Goal: Complete application form: Complete application form

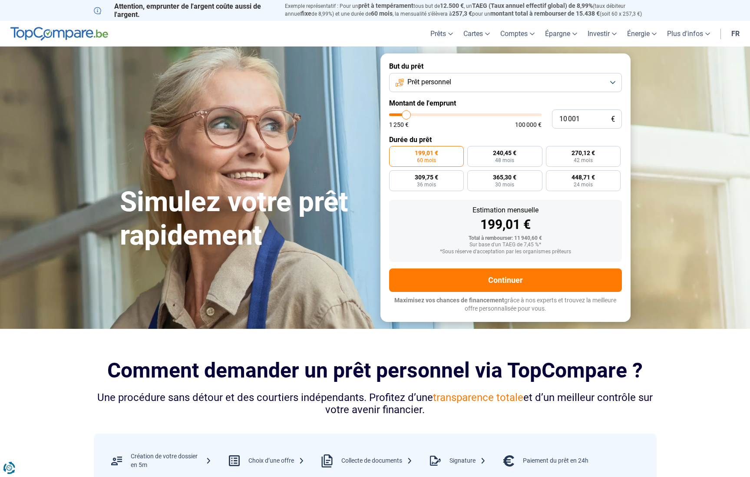
type input "10 500"
type input "10500"
type input "11 500"
type input "11500"
type input "12 000"
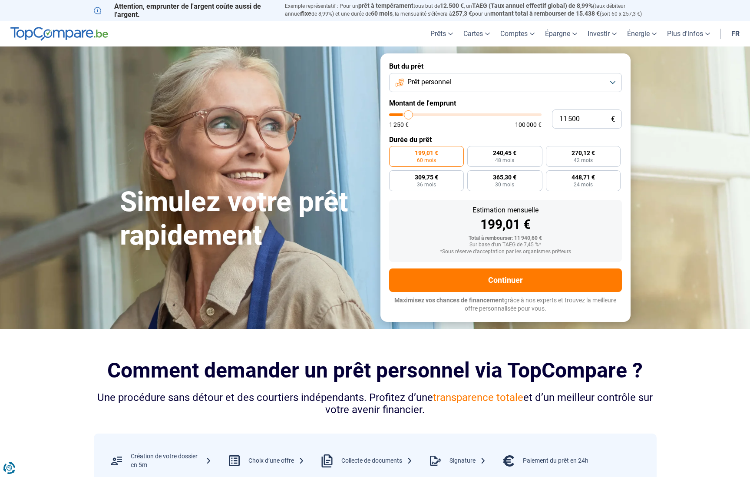
type input "12000"
type input "13 250"
type input "13250"
type input "14 500"
type input "14500"
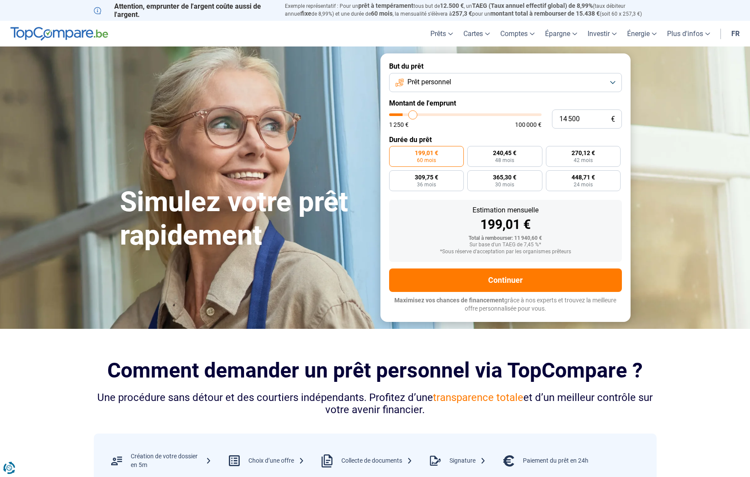
type input "16 000"
type input "16000"
type input "17 250"
type input "17250"
type input "18 500"
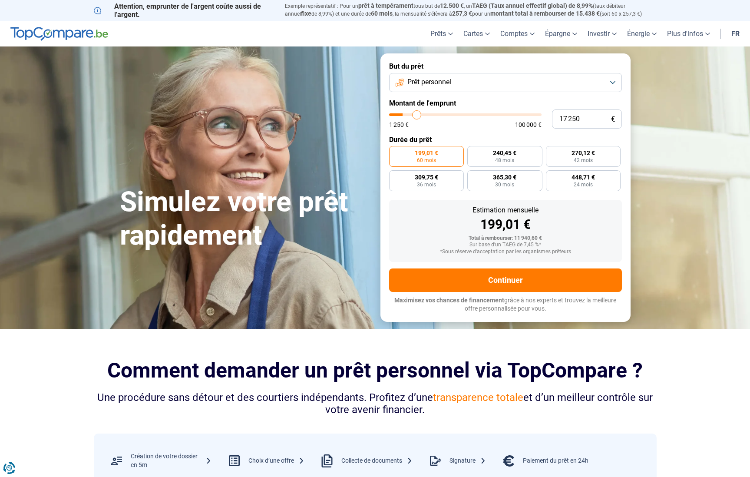
type input "18500"
type input "19 000"
type input "19000"
type input "19 750"
type input "19750"
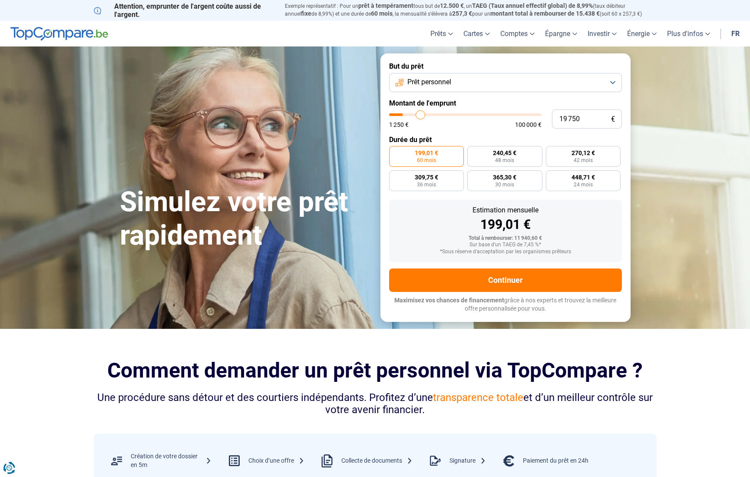
type input "20 000"
type input "20000"
type input "20 250"
type input "20250"
type input "20 750"
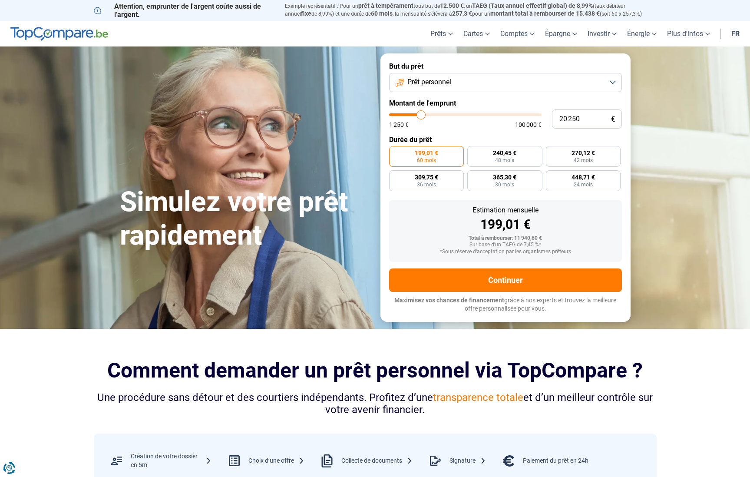
type input "20750"
type input "22 750"
type input "22750"
type input "23 250"
type input "23250"
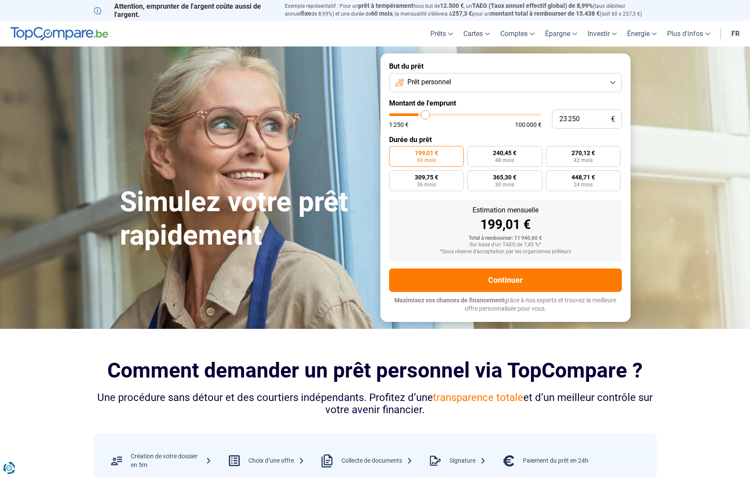
type input "23 500"
type input "23500"
type input "23 750"
type input "23750"
type input "24 250"
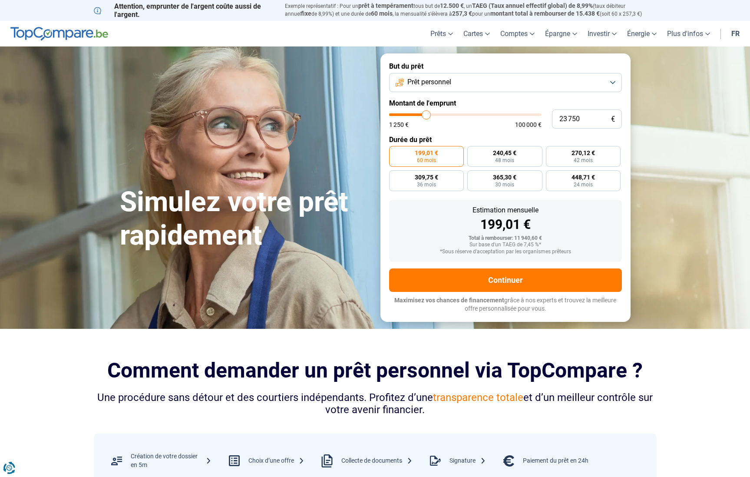
type input "24250"
type input "24 500"
type input "24500"
type input "25 000"
type input "25000"
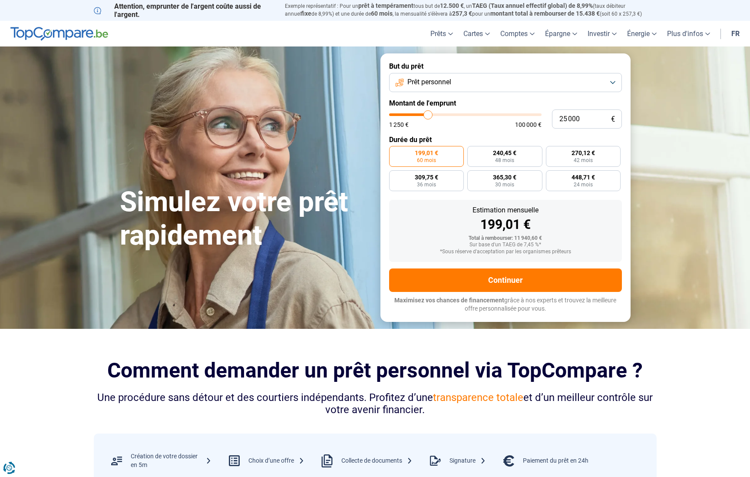
type input "25 250"
type input "25250"
type input "25 750"
type input "25750"
type input "26 000"
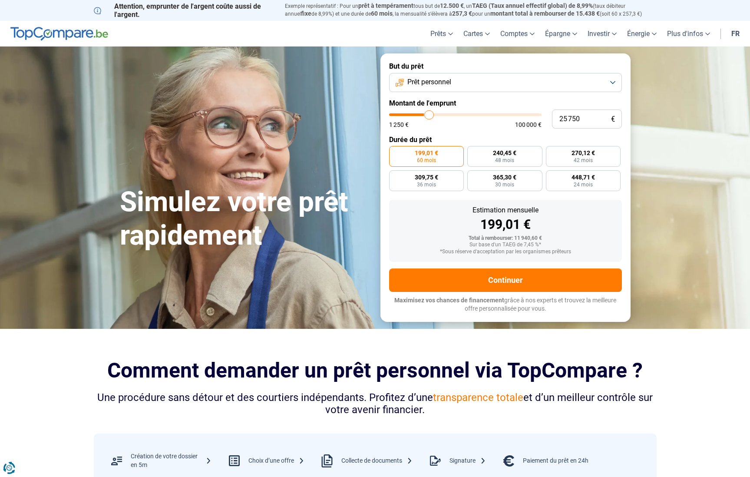
type input "26000"
type input "26 250"
type input "26250"
type input "27 250"
type input "27250"
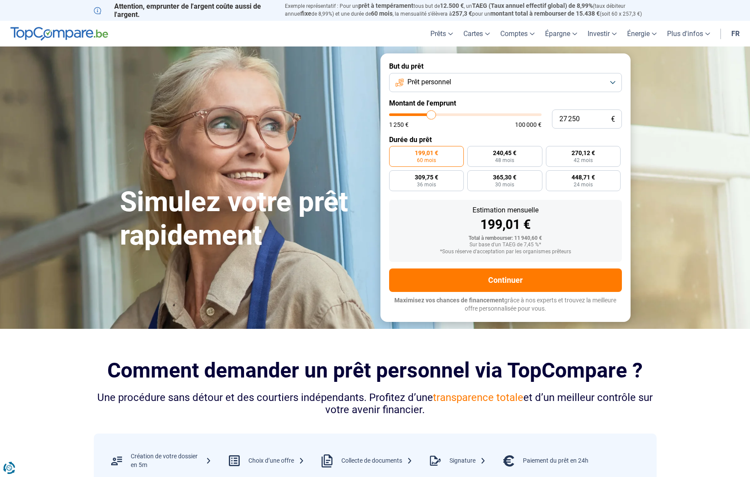
type input "28 000"
type input "28000"
type input "29 000"
type input "29000"
type input "29 500"
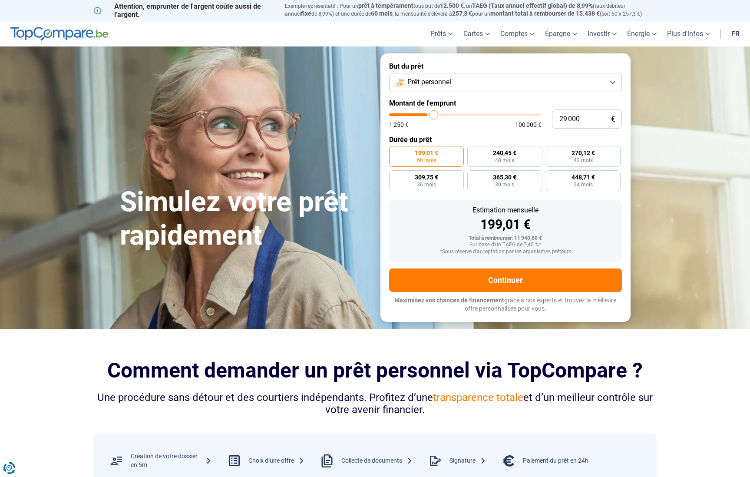
type input "29500"
type input "30 250"
type input "30250"
type input "30 500"
type input "30500"
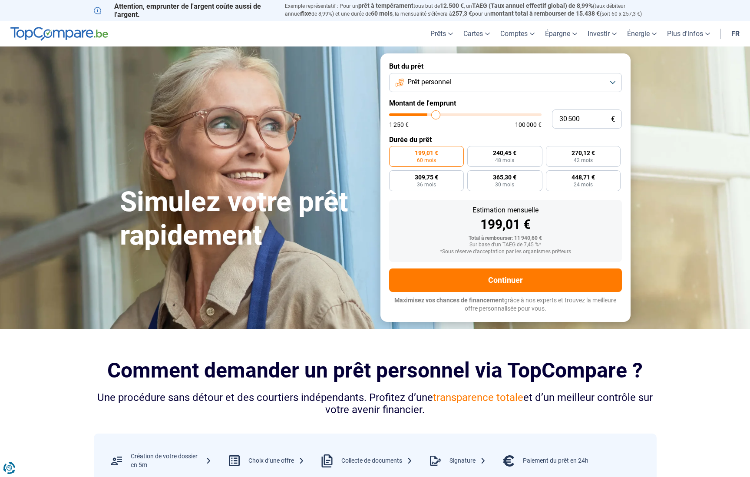
type input "30 750"
type input "30750"
type input "30 500"
type input "30500"
type input "30 250"
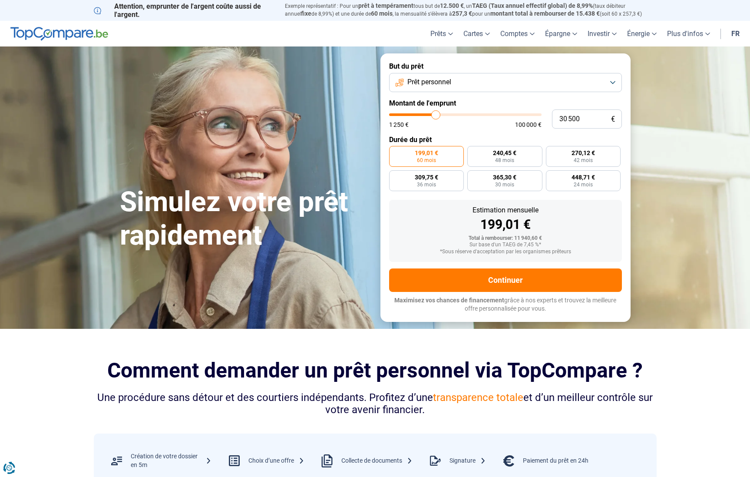
type input "30250"
type input "29 500"
type input "29500"
type input "29 250"
type input "29250"
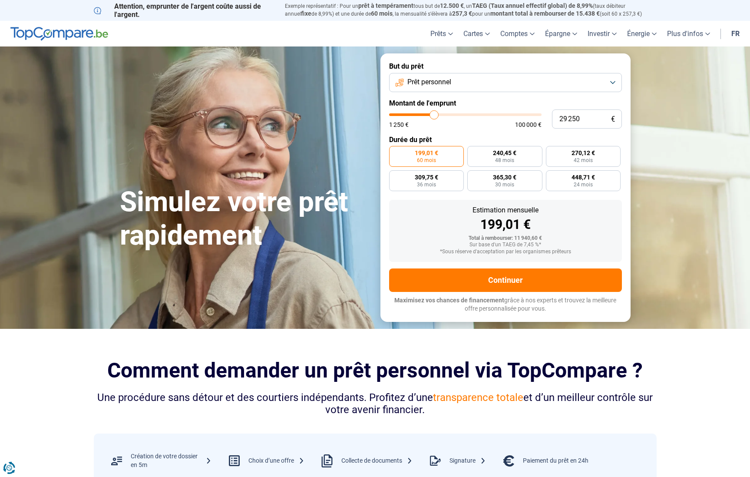
type input "29 000"
type input "29000"
type input "28 750"
type input "28750"
type input "28 250"
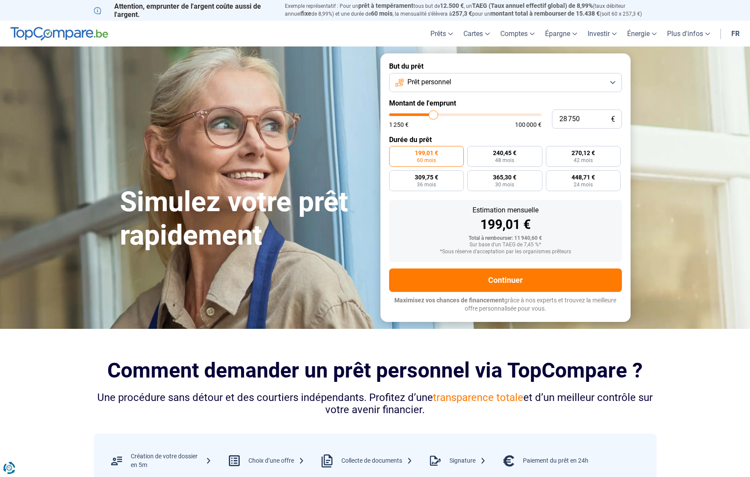
type input "28250"
type input "29 000"
type input "29000"
type input "29 250"
type input "29250"
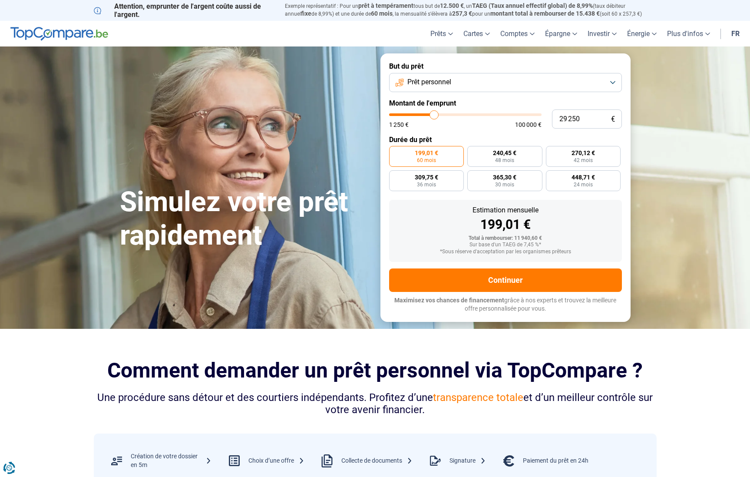
type input "29 500"
type input "29500"
type input "29 750"
type input "29750"
type input "30 250"
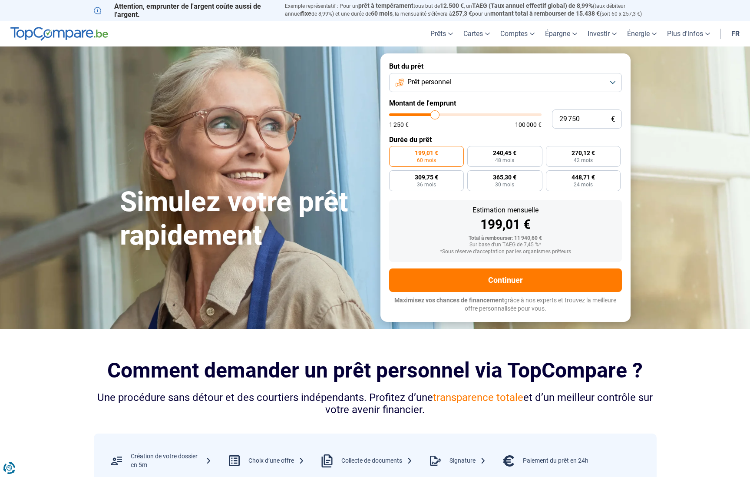
type input "30250"
type input "31 000"
type input "31000"
type input "31 250"
type input "31250"
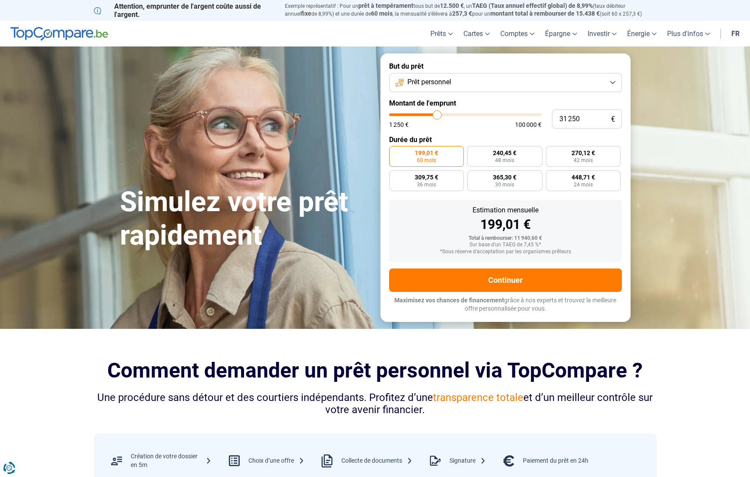
type input "30 500"
type input "30500"
type input "30 250"
type input "30250"
type input "29 500"
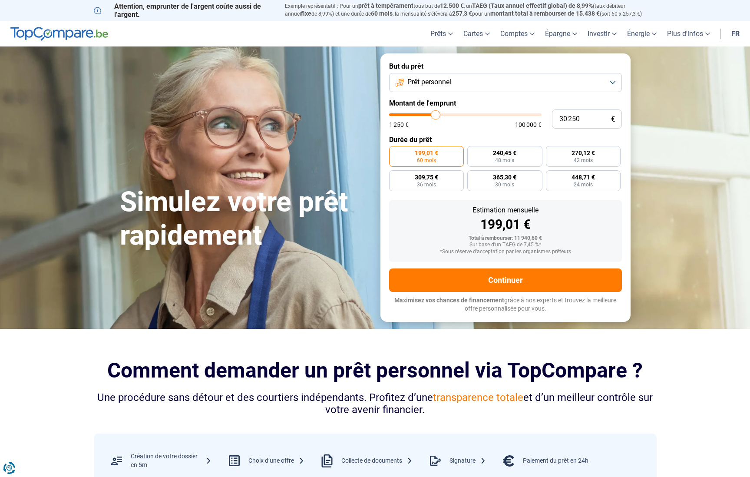
type input "29500"
type input "29 250"
type input "29250"
type input "29 500"
type input "29500"
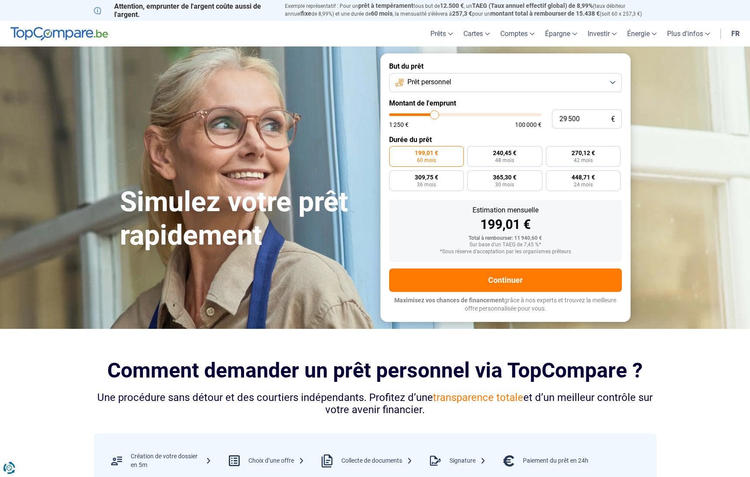
type input "29 750"
type input "29750"
type input "30 250"
type input "30250"
type input "30 500"
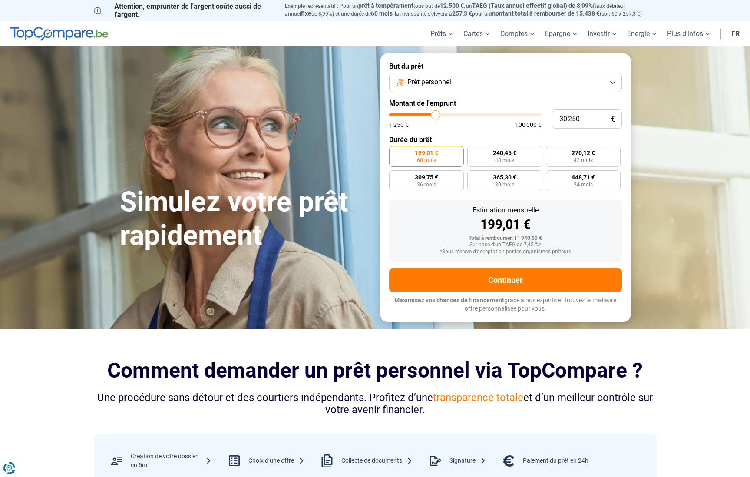
type input "30500"
type input "30 750"
type input "30750"
type input "31 000"
type input "31000"
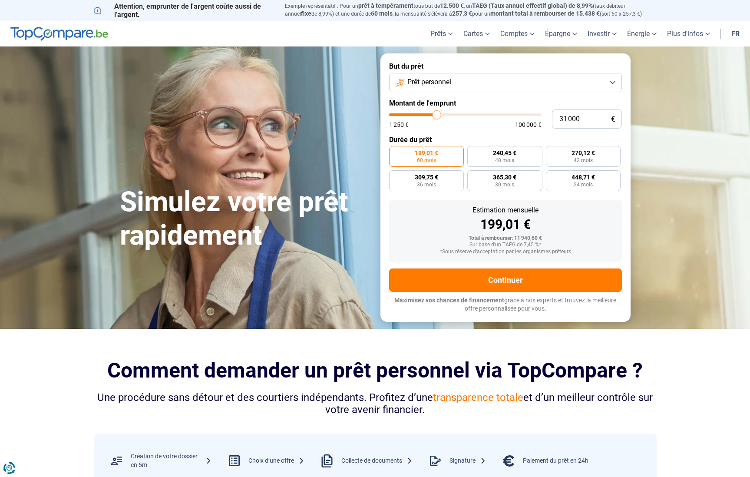
type input "31 250"
type input "31250"
type input "31 750"
type input "31750"
type input "32 000"
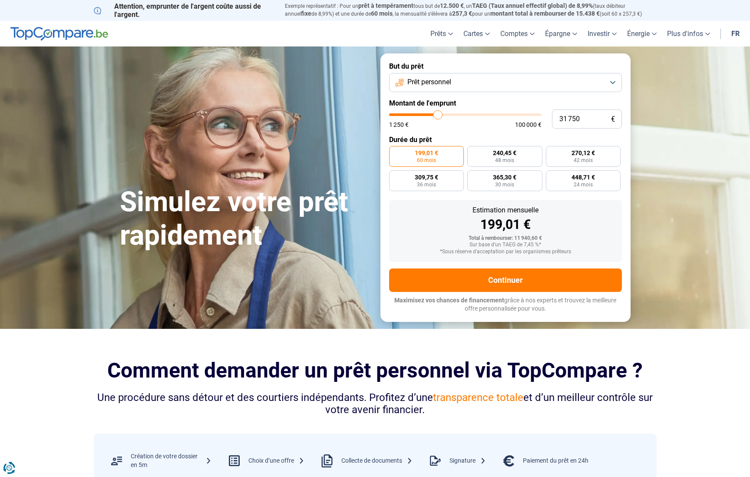
type input "32000"
type input "32 250"
type input "32250"
type input "32 500"
type input "32500"
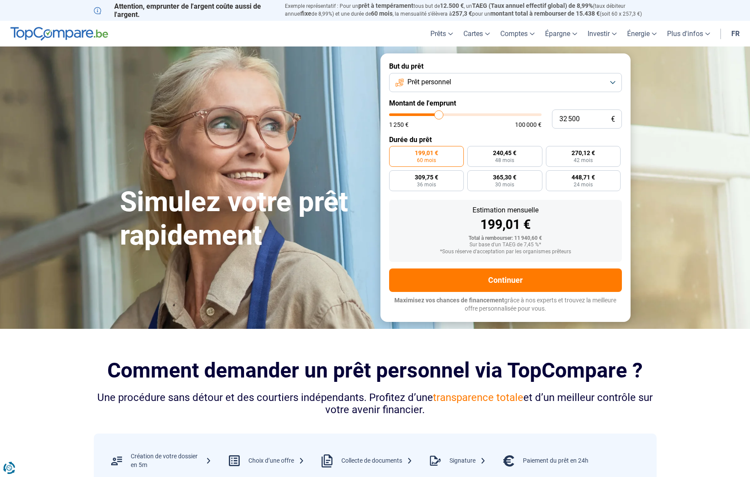
type input "33 250"
type input "33250"
type input "33 500"
type input "33500"
type input "33 750"
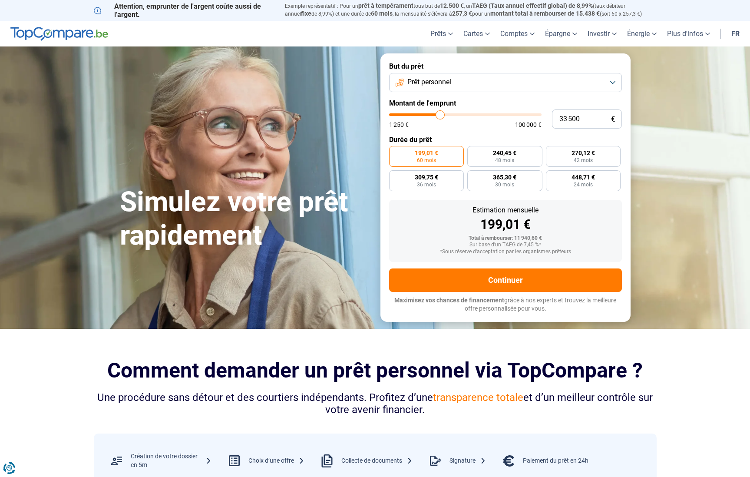
type input "33750"
type input "34 000"
type input "34000"
type input "34 750"
type input "34750"
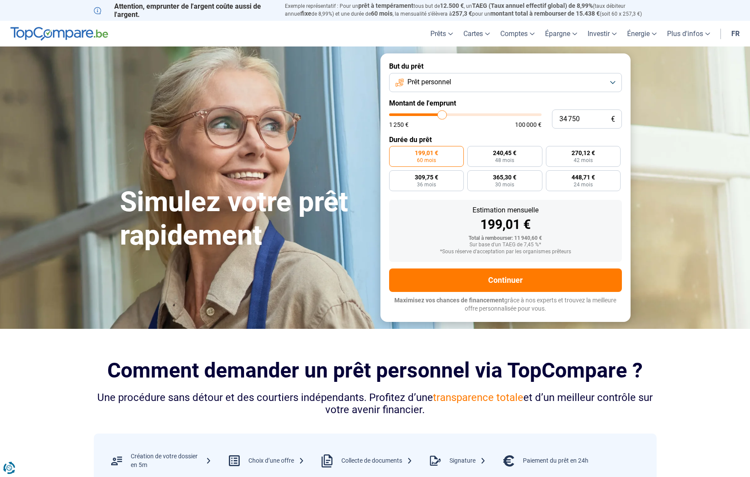
type input "35 000"
type input "35000"
type input "35 500"
type input "35500"
type input "35 750"
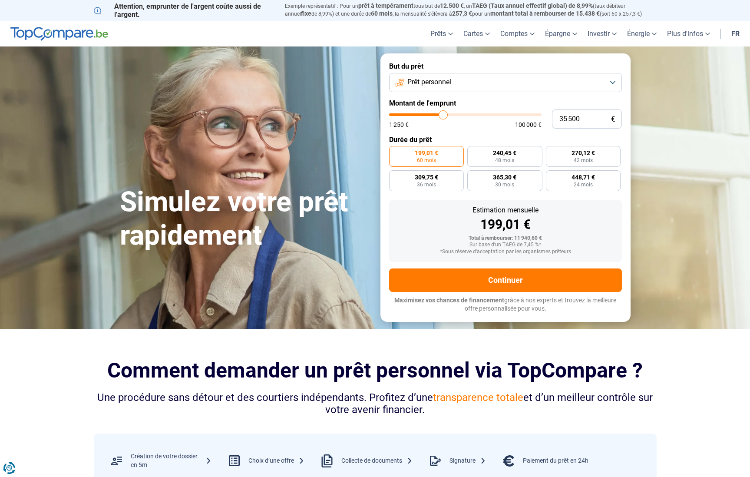
type input "35750"
type input "36 250"
type input "36250"
type input "36 750"
type input "36750"
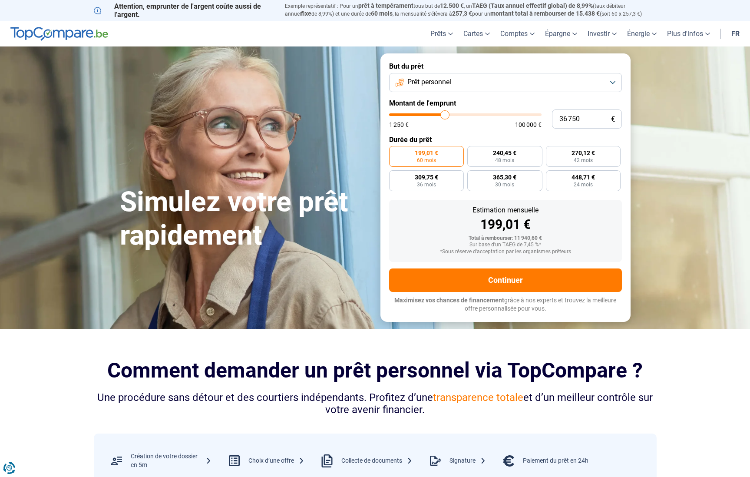
type input "37 000"
type input "37000"
type input "37 250"
type input "37250"
type input "37 750"
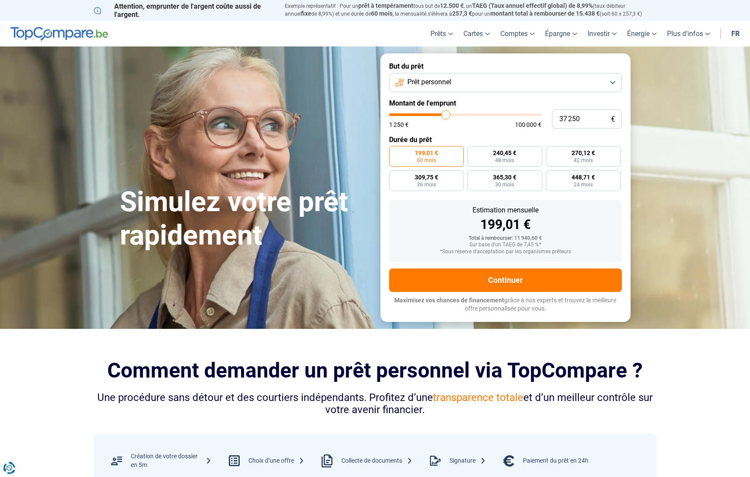
type input "37750"
type input "38 000"
type input "38000"
type input "38 250"
type input "38250"
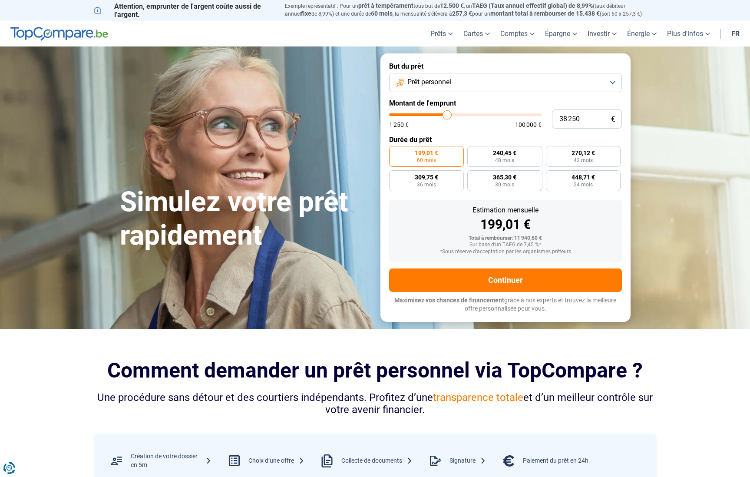
type input "38 750"
type input "38750"
type input "39 250"
type input "39250"
type input "39 750"
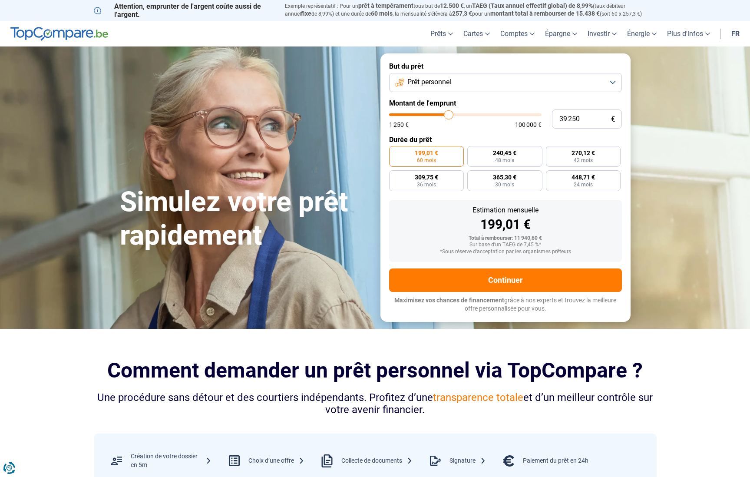
type input "39750"
type input "40 000"
type input "40000"
type input "40 750"
type input "40750"
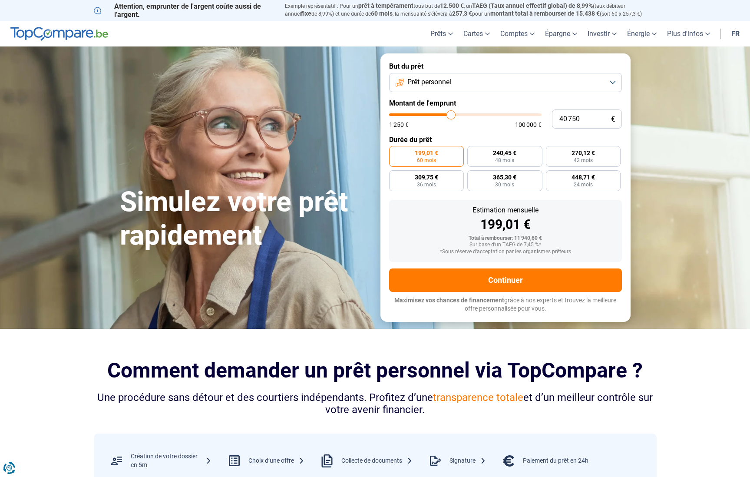
type input "41 000"
type input "41000"
type input "41 250"
type input "41250"
type input "41 500"
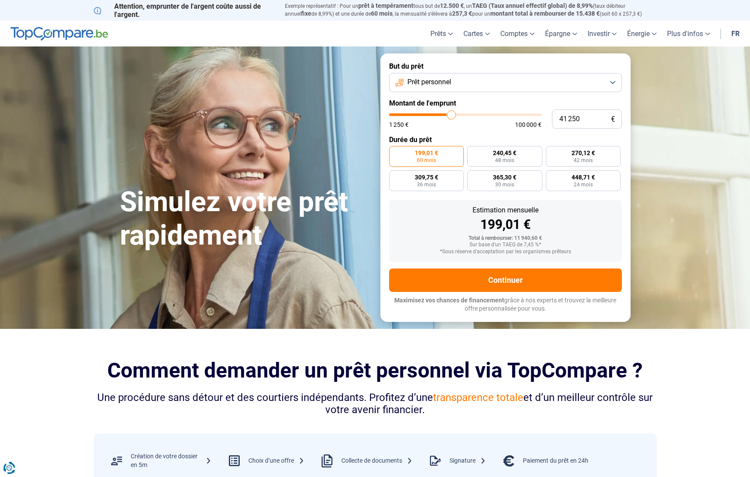
type input "41500"
type input "42 000"
type input "42000"
type input "42 250"
type input "42250"
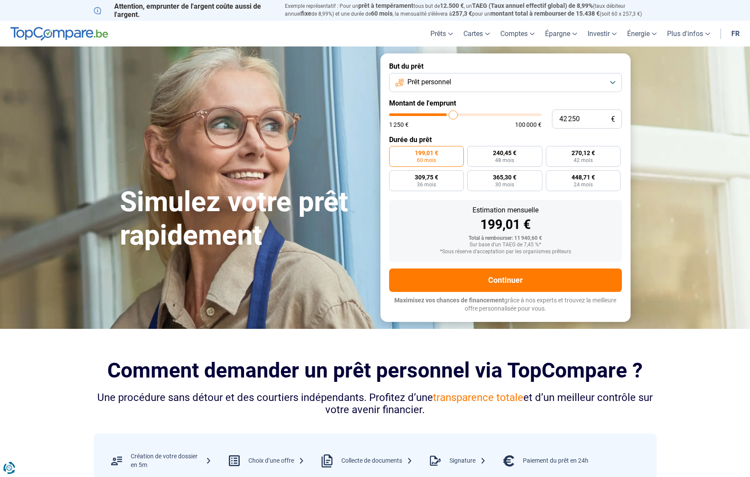
type input "42 750"
type input "42750"
type input "43 000"
type input "43000"
type input "43 750"
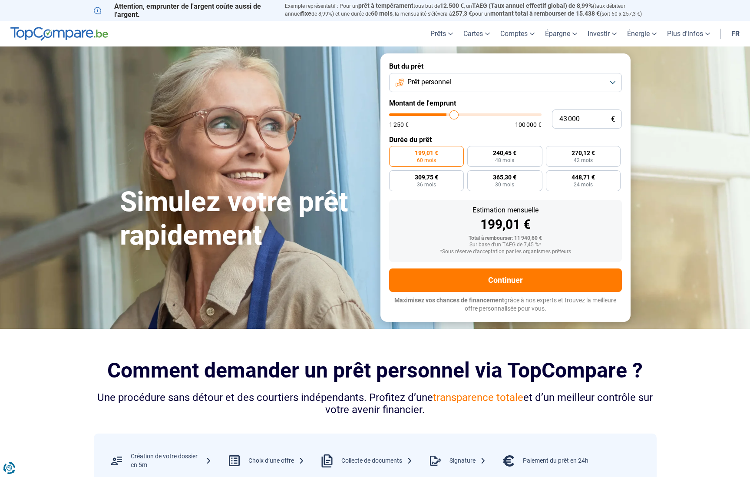
type input "43750"
type input "44 250"
type input "44250"
type input "44 500"
type input "44500"
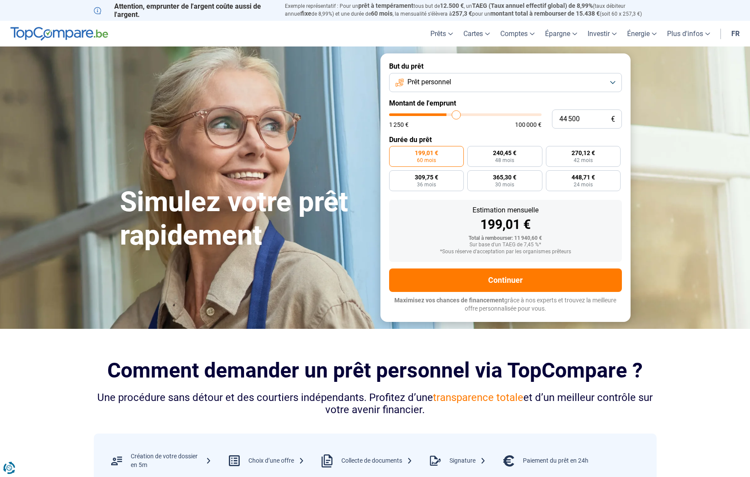
type input "45 250"
type input "45250"
type input "45 500"
type input "45500"
type input "46 000"
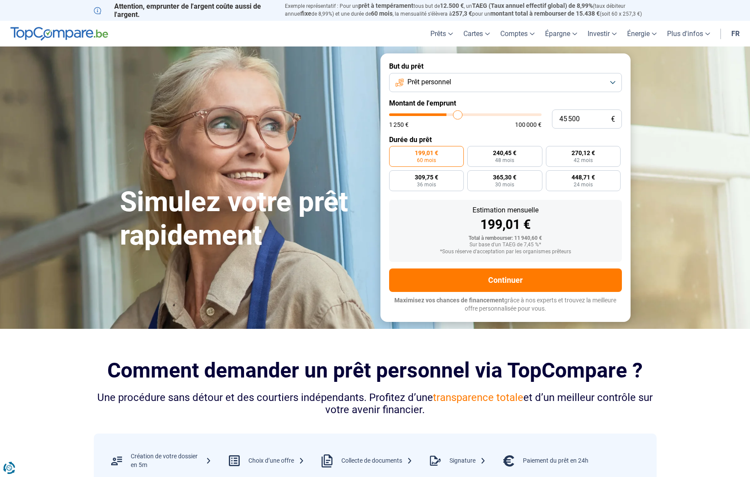
type input "46000"
type input "46 500"
type input "46500"
type input "46 750"
type input "46750"
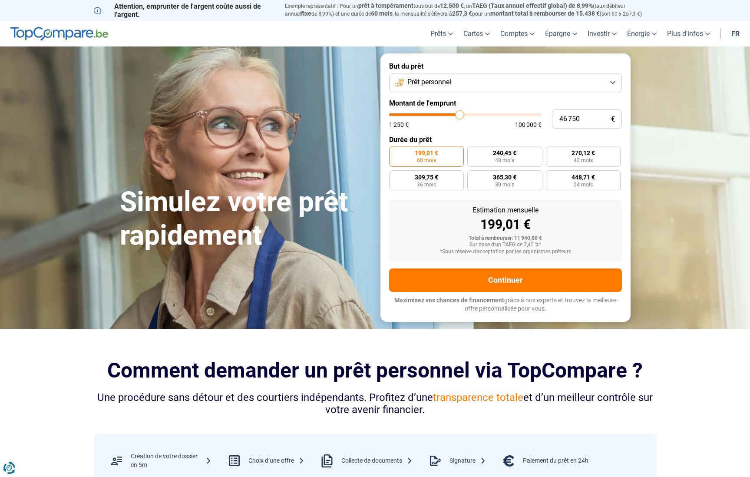
type input "47 250"
type input "47250"
type input "47 500"
type input "47500"
type input "48 000"
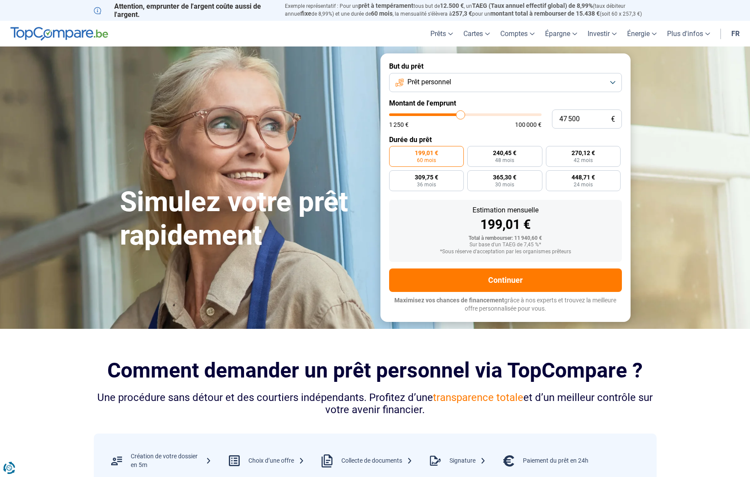
type input "48000"
type input "48 500"
type input "48500"
type input "48 750"
type input "48750"
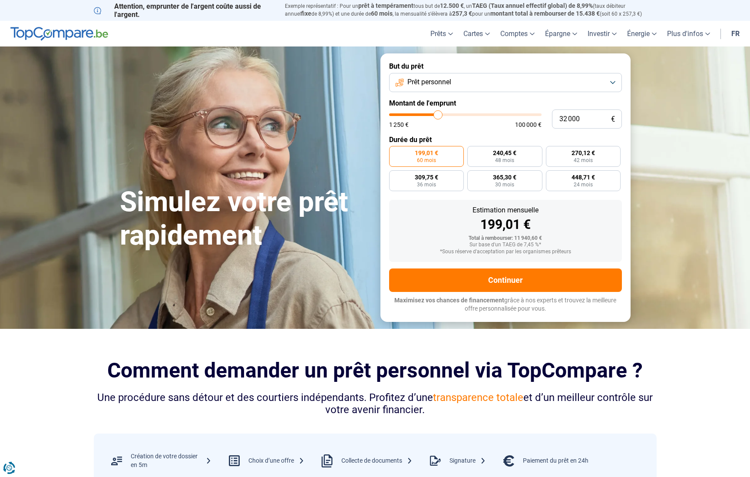
drag, startPoint x: 407, startPoint y: 115, endPoint x: 438, endPoint y: 116, distance: 30.9
click at [438, 116] on input "range" at bounding box center [465, 114] width 152 height 3
drag, startPoint x: 440, startPoint y: 115, endPoint x: 452, endPoint y: 116, distance: 12.2
click at [452, 116] on input "range" at bounding box center [465, 114] width 152 height 3
drag, startPoint x: 452, startPoint y: 116, endPoint x: 457, endPoint y: 116, distance: 5.6
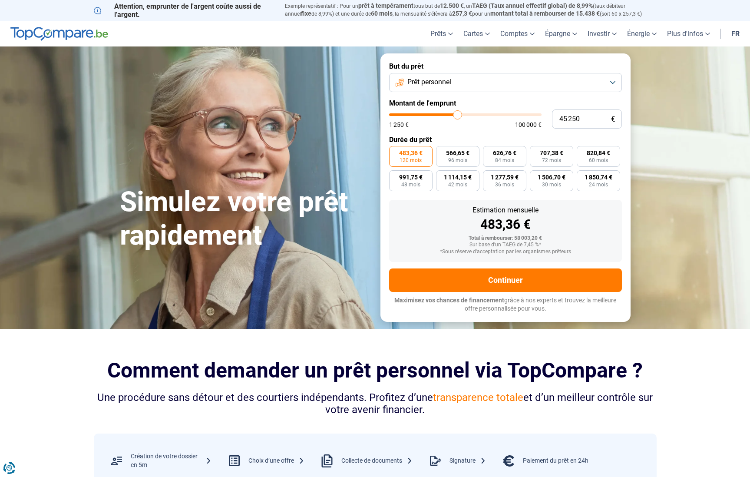
click at [457, 116] on input "range" at bounding box center [465, 114] width 152 height 3
drag, startPoint x: 457, startPoint y: 116, endPoint x: 465, endPoint y: 115, distance: 7.4
click at [465, 115] on input "range" at bounding box center [465, 114] width 152 height 3
click at [417, 155] on span "588,82 €" at bounding box center [410, 153] width 23 height 6
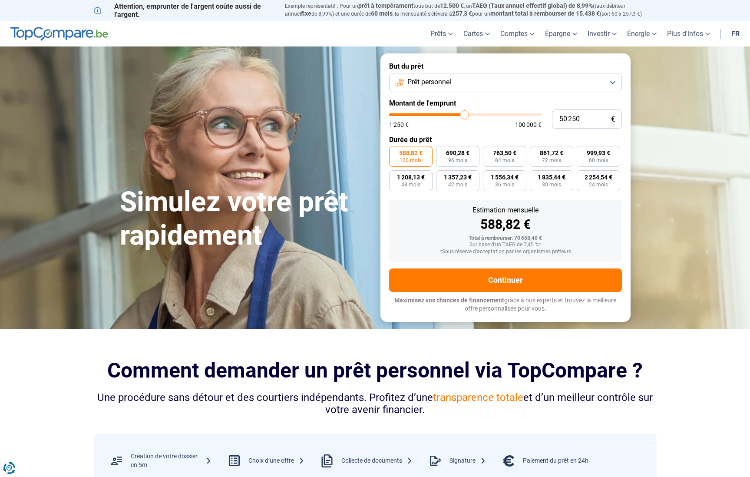
click at [395, 152] on input "588,82 € 120 mois" at bounding box center [392, 149] width 6 height 6
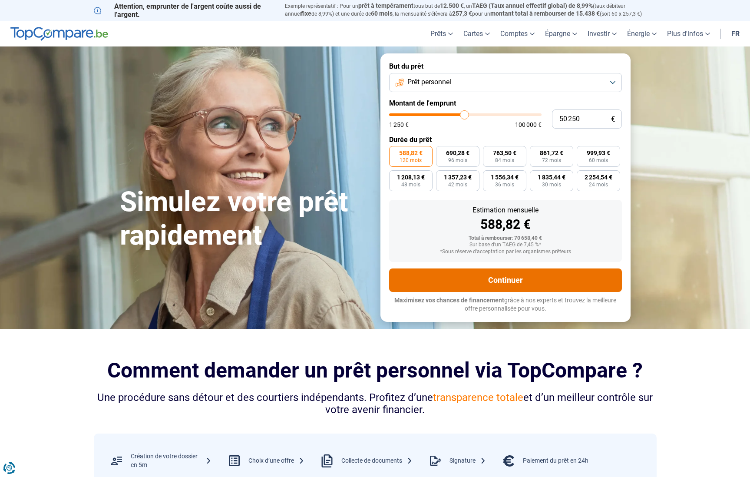
click at [519, 280] on button "Continuer" at bounding box center [505, 279] width 233 height 23
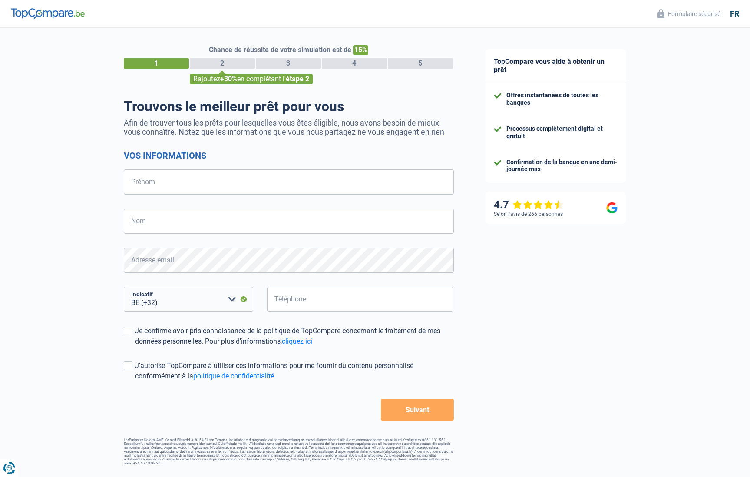
select select "32"
type input "Paula"
type input "Santos"
select select "352"
type input "621832854"
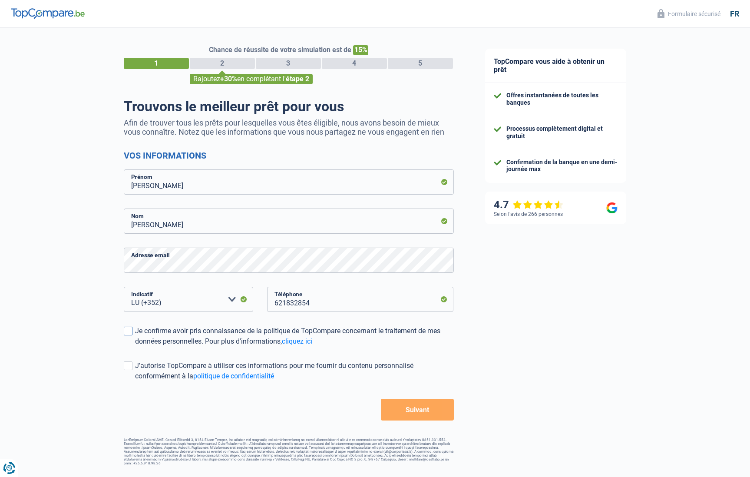
click at [131, 330] on span at bounding box center [128, 331] width 9 height 9
click at [135, 347] on input "Je confirme avoir pris connaissance de la politique de TopCompare concernant le…" at bounding box center [135, 347] width 0 height 0
click at [128, 364] on span at bounding box center [128, 365] width 9 height 9
click at [135, 381] on input "J'autorise TopCompare à utiliser ces informations pour me fournir du contenu pe…" at bounding box center [135, 381] width 0 height 0
click at [425, 405] on button "Suivant" at bounding box center [417, 410] width 73 height 22
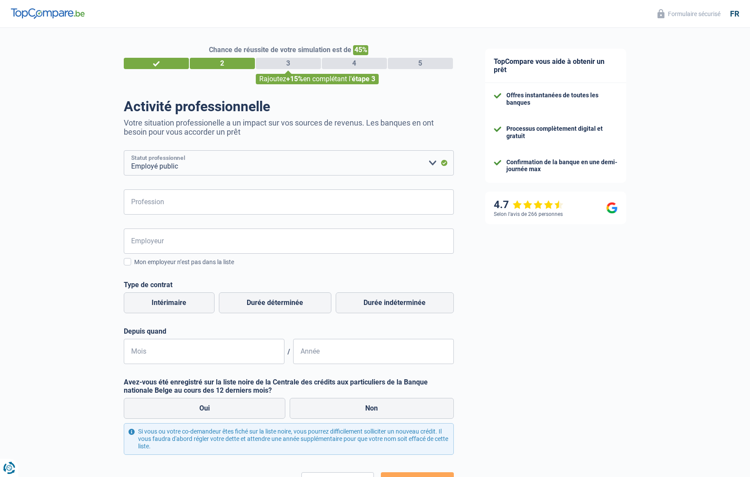
select select "privateEmployee"
click at [177, 198] on input "Profession" at bounding box center [289, 201] width 330 height 25
type input "a"
type input "Assistante de direction"
click at [199, 237] on input "Employeur" at bounding box center [289, 240] width 330 height 25
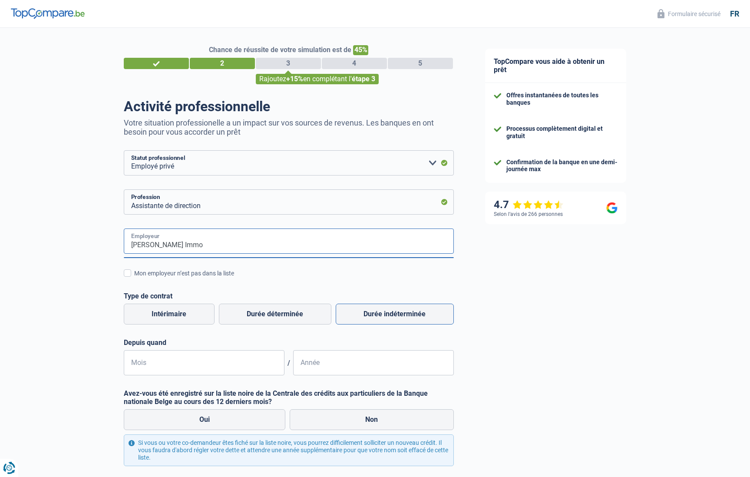
type input "Bau Haus Immo"
click at [381, 312] on label "Durée indéterminée" at bounding box center [395, 314] width 118 height 21
click at [381, 312] on input "Durée indéterminée" at bounding box center [395, 314] width 118 height 21
radio input "true"
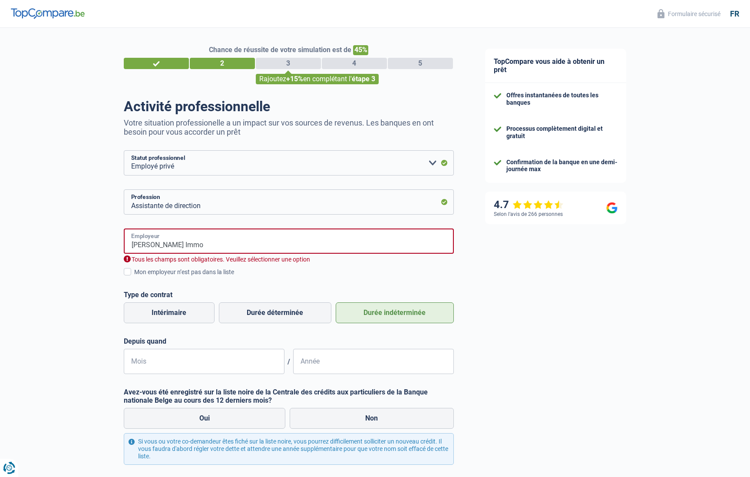
drag, startPoint x: 192, startPoint y: 242, endPoint x: 114, endPoint y: 238, distance: 77.8
click at [114, 238] on div "Chance de réussite de votre simulation est de 45% 1 2 3 4 5 Rajoutez +15% en co…" at bounding box center [234, 288] width 469 height 528
click at [164, 365] on input "Mois" at bounding box center [204, 361] width 161 height 25
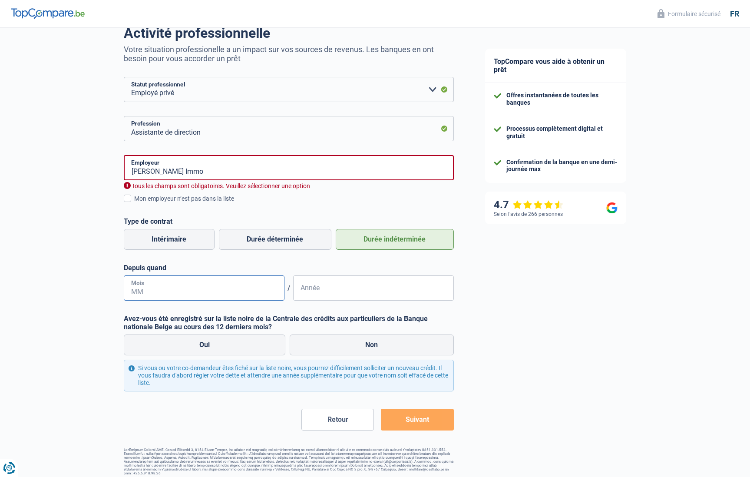
scroll to position [73, 0]
drag, startPoint x: 182, startPoint y: 173, endPoint x: 122, endPoint y: 166, distance: 60.8
click at [122, 166] on div "Chance de réussite de votre simulation est de 45% 1 2 3 4 5 Rajoutez +15% en co…" at bounding box center [234, 215] width 469 height 528
type input "Bauhausimmo"
click at [329, 195] on div "Mon employeur n’est pas dans la liste" at bounding box center [294, 199] width 320 height 9
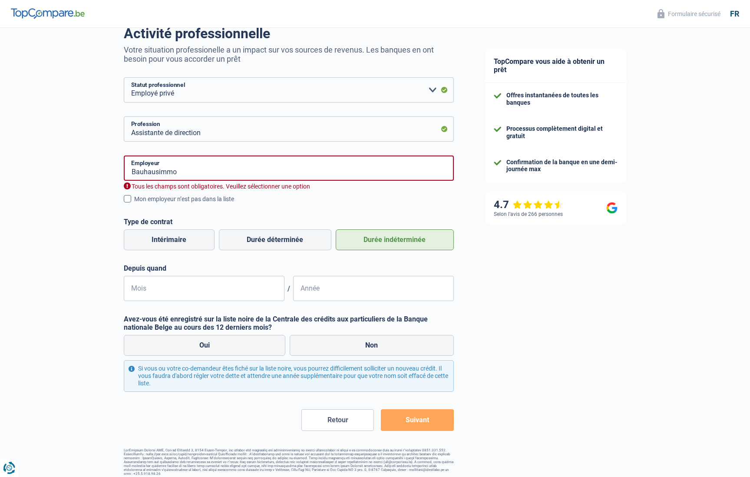
click at [134, 204] on input "Mon employeur n’est pas dans la liste" at bounding box center [134, 204] width 0 height 0
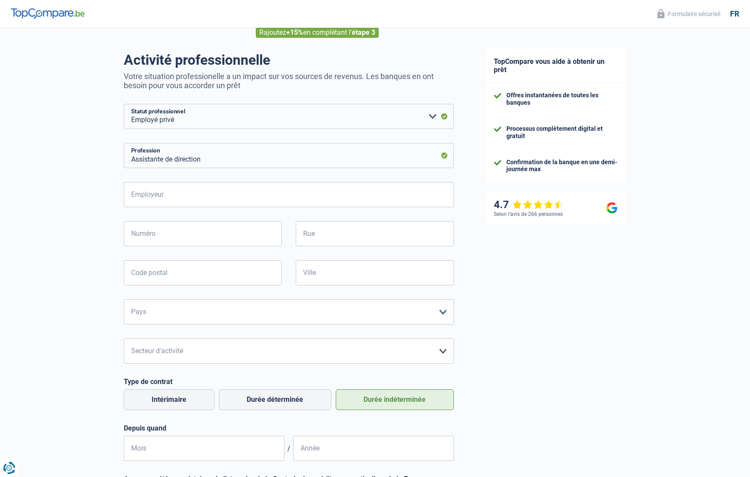
scroll to position [0, 0]
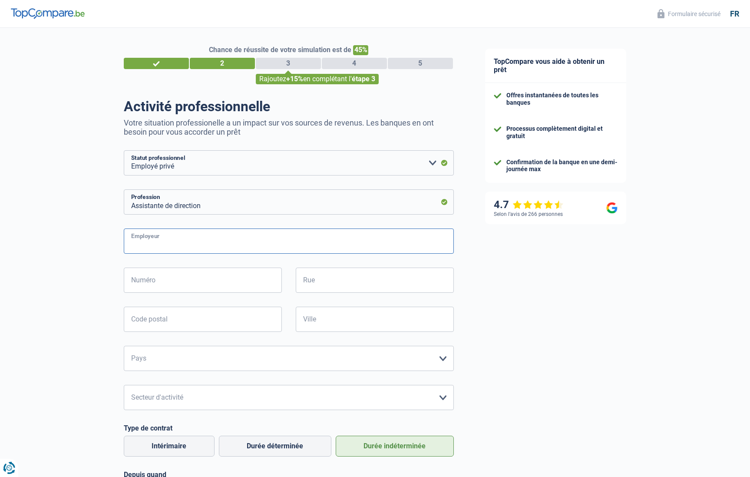
click at [207, 242] on input "Employeur" at bounding box center [289, 240] width 330 height 25
type input "Bau Haus Immo"
type input "r"
type input "17"
type input "Sigismond"
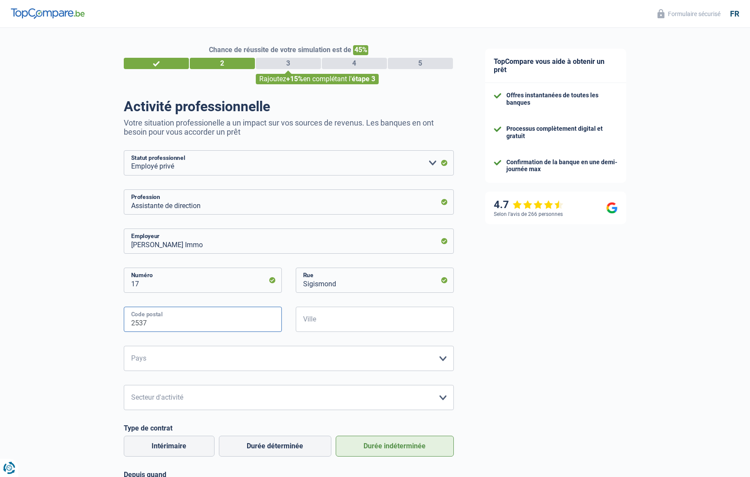
scroll to position [0, 0]
type input "2537"
type input "Luxembourg"
select select "LU"
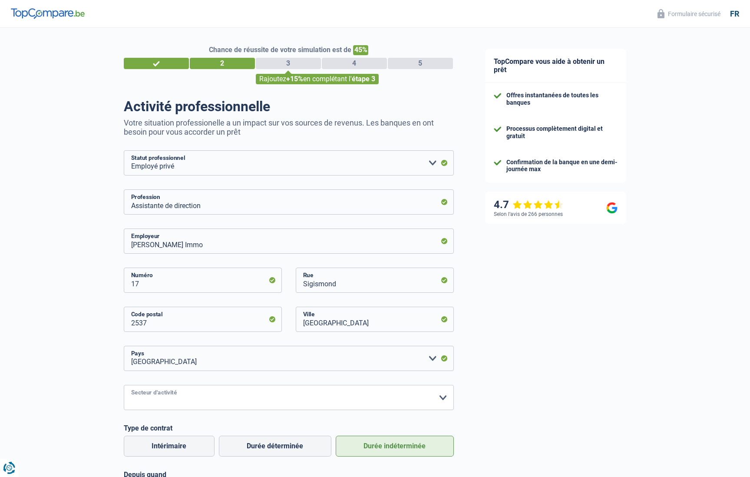
select select "construction"
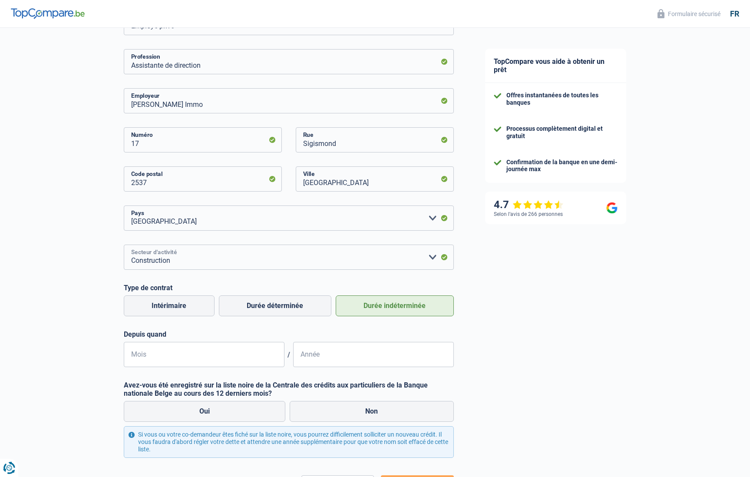
scroll to position [159, 0]
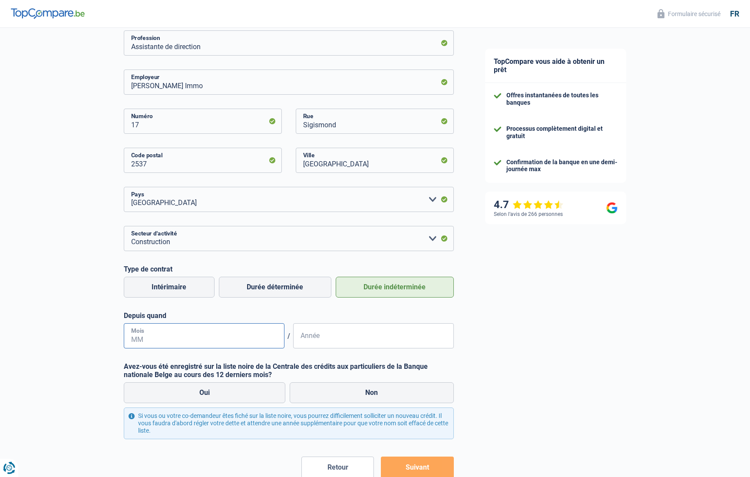
click at [194, 333] on input "Mois" at bounding box center [204, 335] width 161 height 25
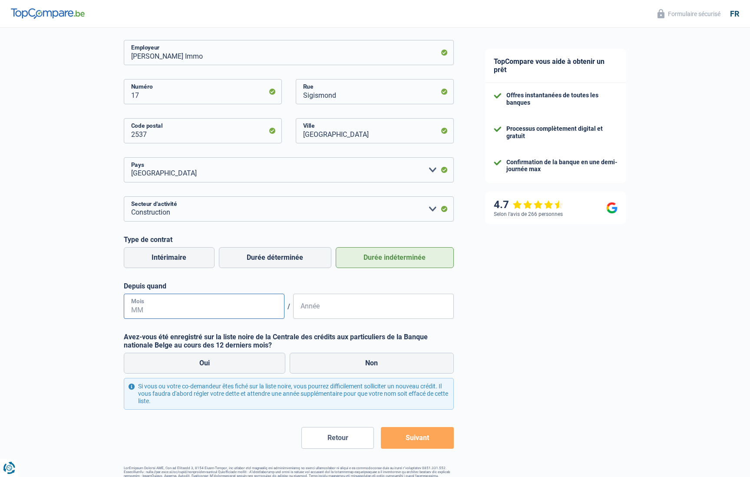
scroll to position [188, 0]
type input "05"
type input "2024"
click at [363, 366] on label "Non" at bounding box center [372, 363] width 164 height 21
click at [363, 366] on input "Non" at bounding box center [372, 363] width 164 height 21
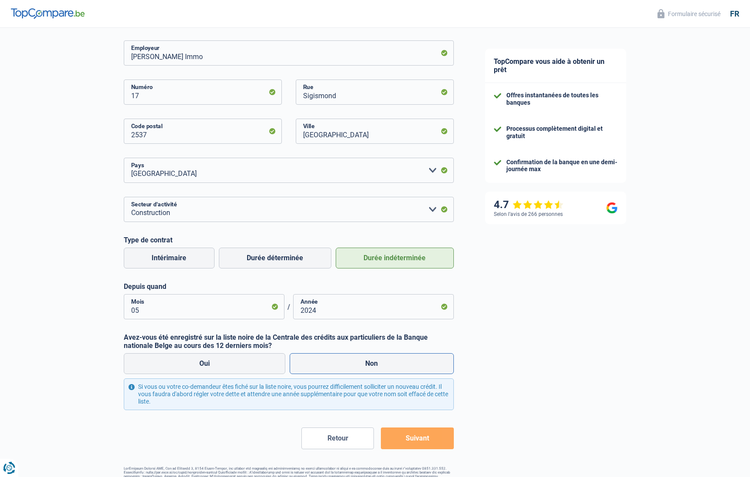
radio input "true"
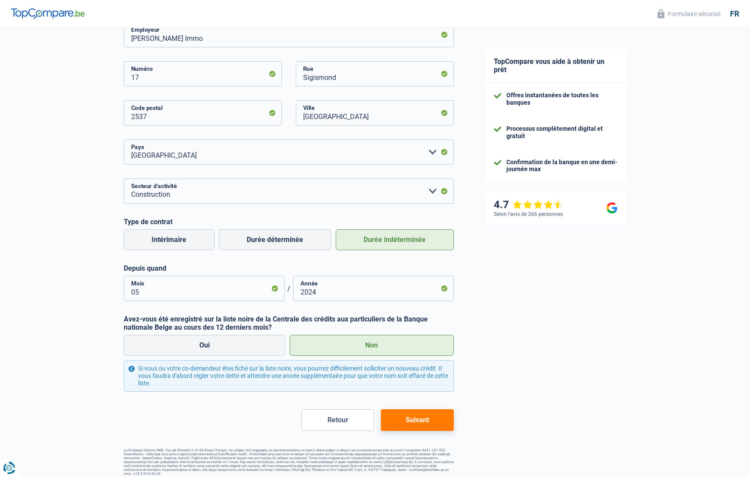
click at [425, 417] on button "Suivant" at bounding box center [417, 420] width 73 height 22
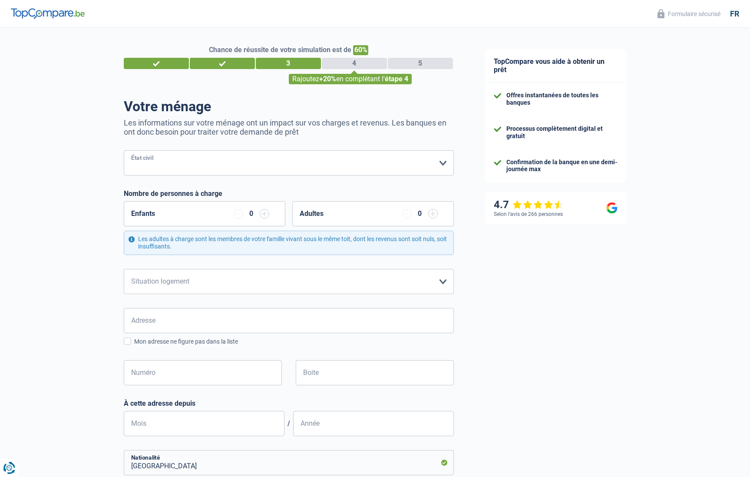
select select "married"
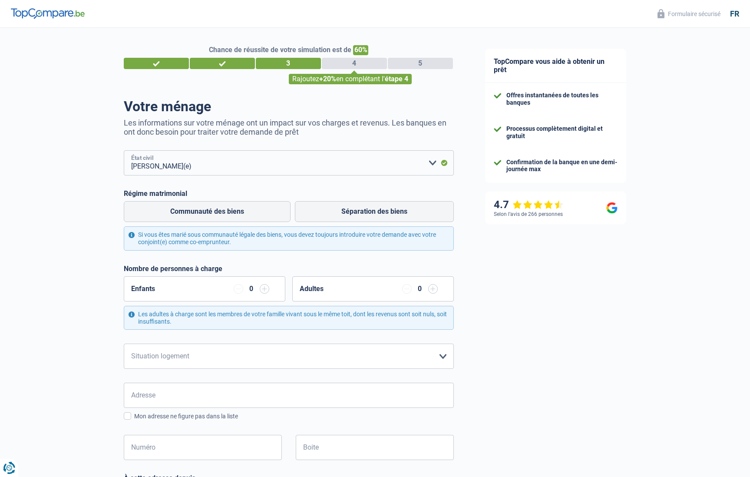
select select "privateEmployee"
select select "LU"
select select "construction"
